Goal: Check status

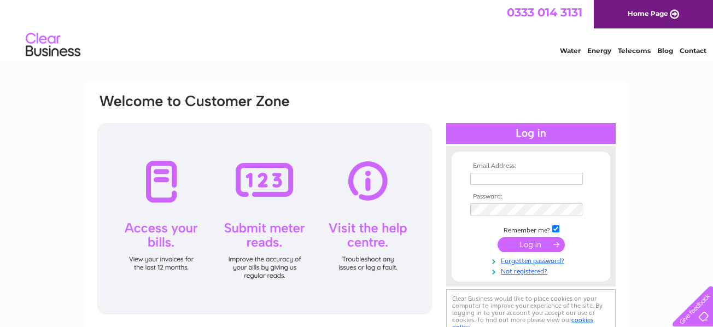
type input "[EMAIL_ADDRESS][DOMAIN_NAME]"
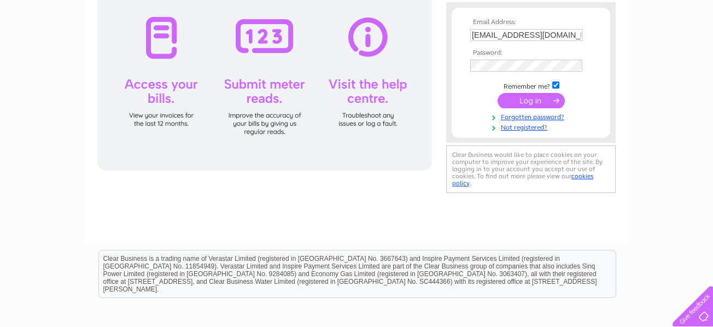
scroll to position [149, 0]
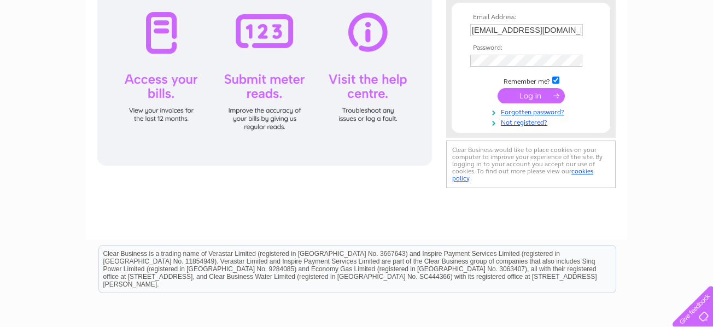
click at [531, 96] on input "submit" at bounding box center [530, 95] width 67 height 15
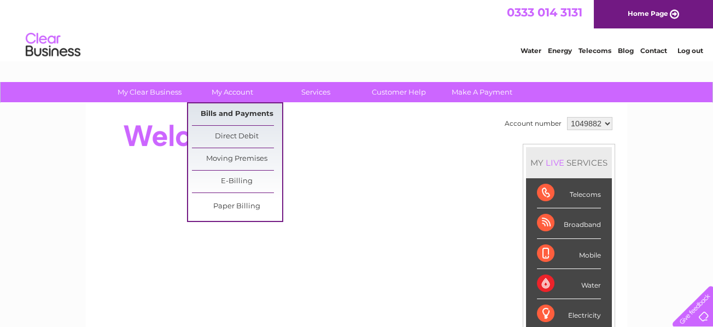
click at [231, 107] on link "Bills and Payments" at bounding box center [237, 114] width 90 height 22
click at [233, 113] on link "Bills and Payments" at bounding box center [237, 114] width 90 height 22
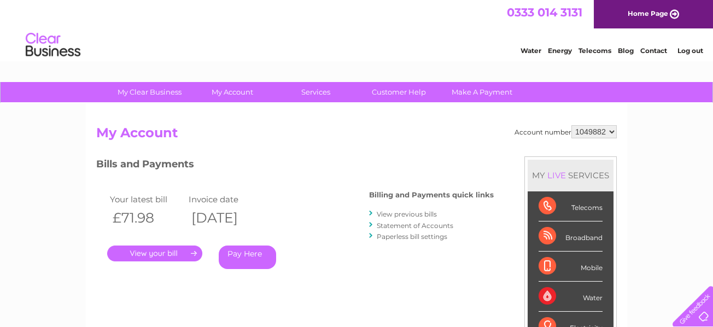
click at [151, 250] on link "." at bounding box center [154, 253] width 95 height 16
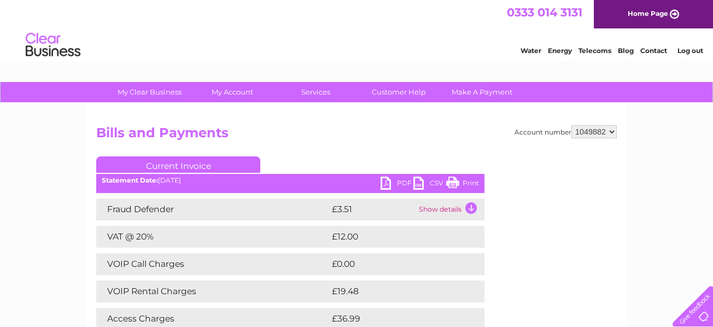
click at [394, 179] on link "PDF" at bounding box center [396, 185] width 33 height 16
